Goal: Check status: Check status

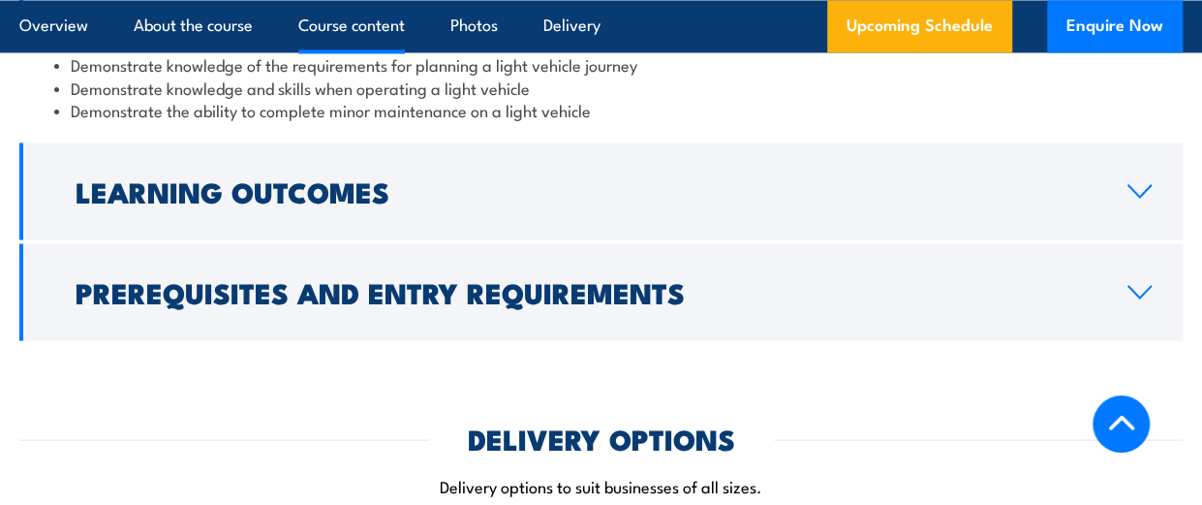
scroll to position [1840, 0]
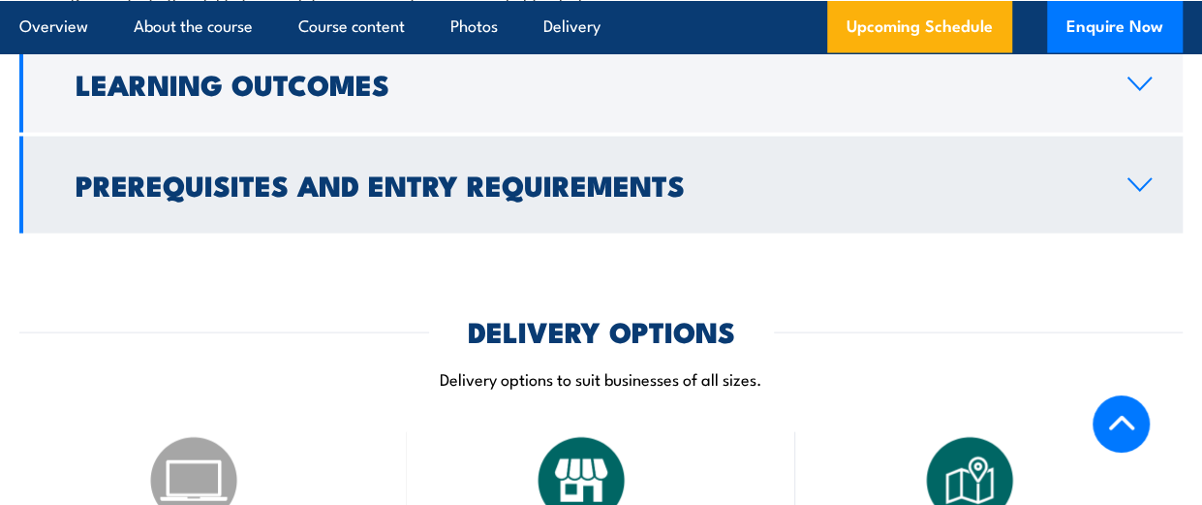
click at [1146, 180] on icon at bounding box center [1140, 184] width 26 height 15
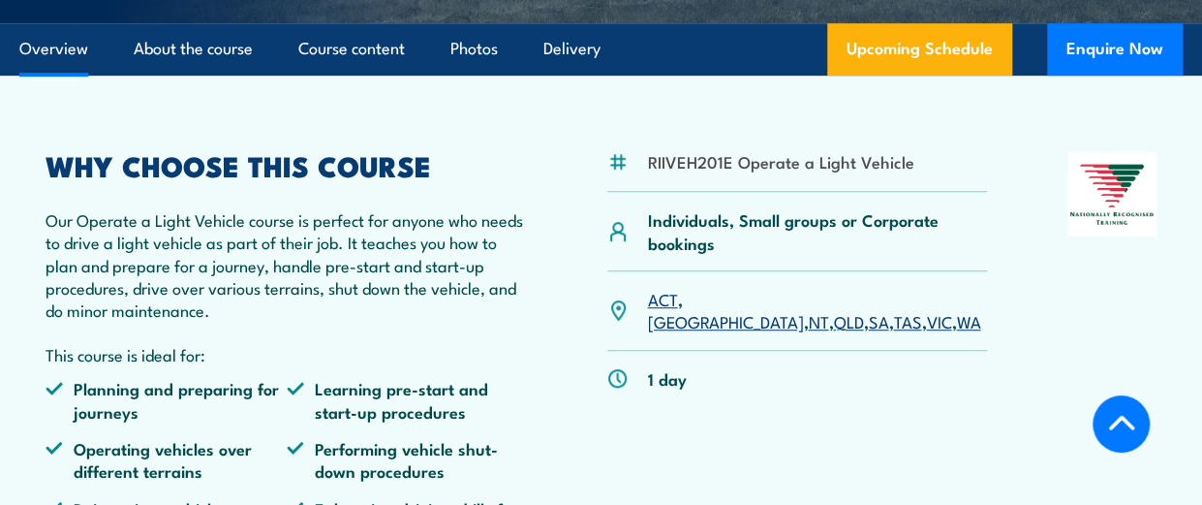
scroll to position [517, 0]
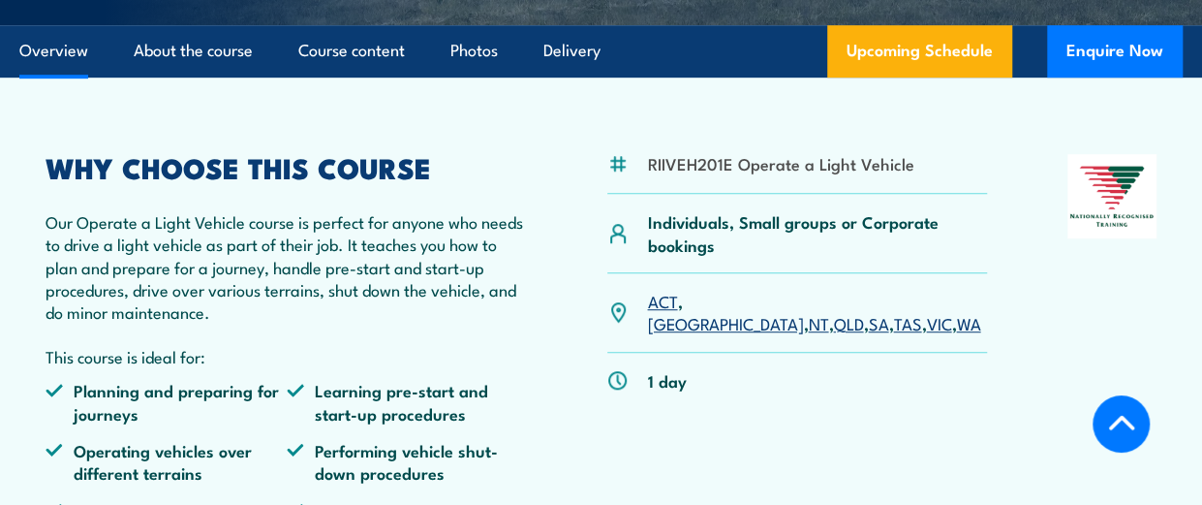
click at [956, 311] on link "WA" at bounding box center [968, 322] width 24 height 23
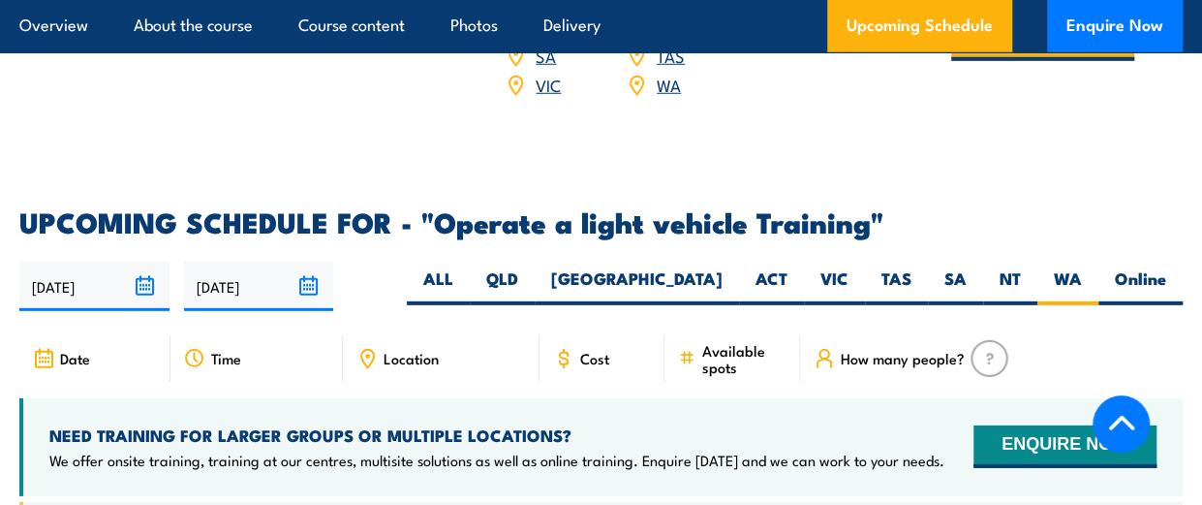
scroll to position [2708, 0]
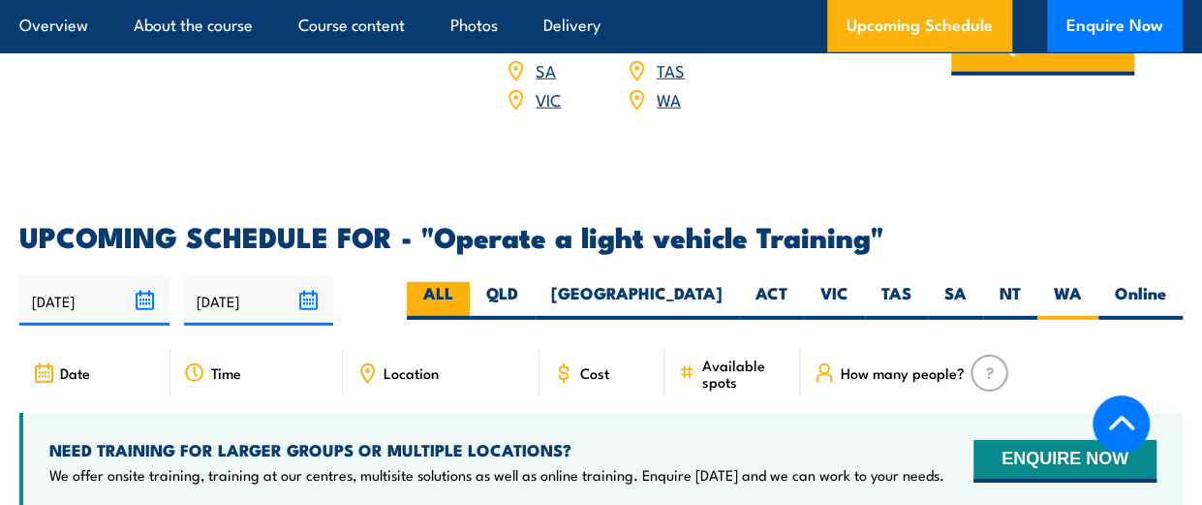
click at [470, 282] on label "ALL" at bounding box center [438, 301] width 63 height 38
click at [466, 282] on input "ALL" at bounding box center [459, 288] width 13 height 13
radio input "true"
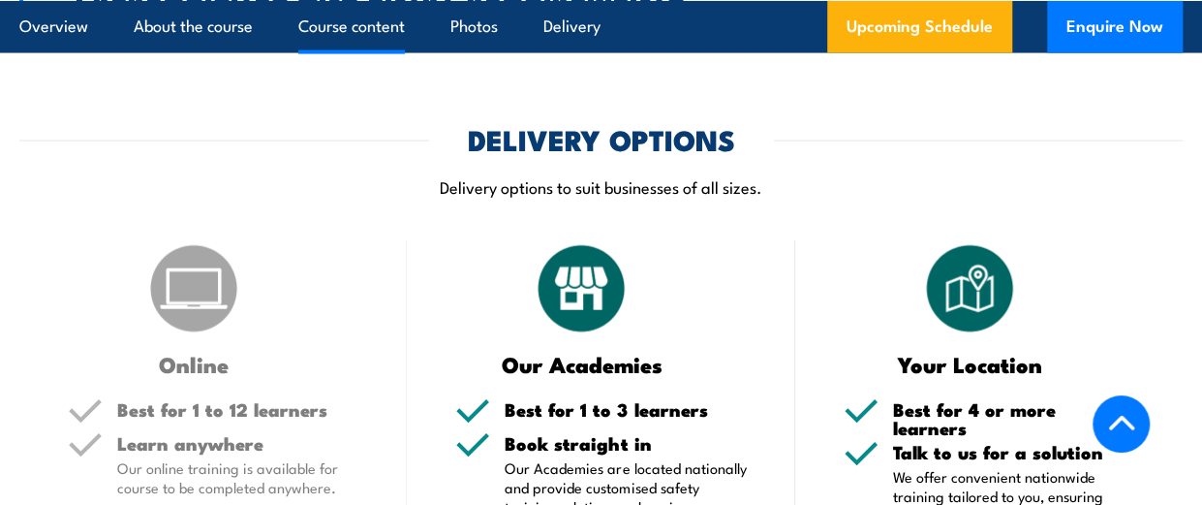
scroll to position [1740, 0]
